Goal: Navigation & Orientation: Find specific page/section

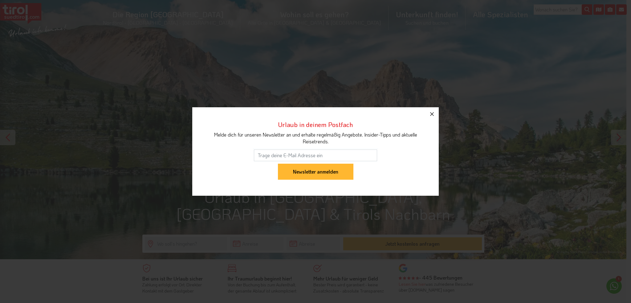
click at [433, 113] on icon "button" at bounding box center [432, 114] width 4 height 4
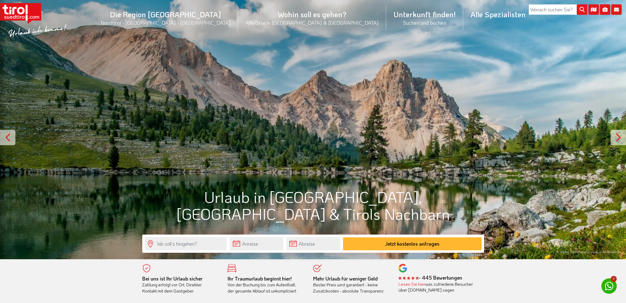
click at [136, 66] on div at bounding box center [313, 129] width 626 height 259
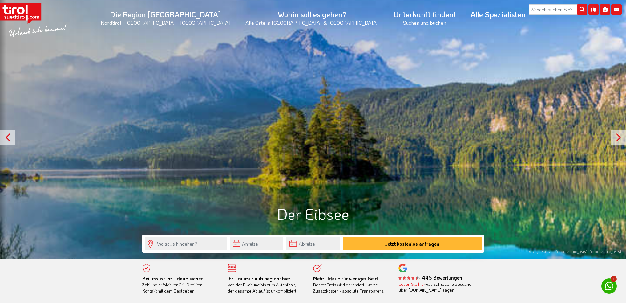
click at [39, 17] on image at bounding box center [37, 24] width 75 height 22
